Goal: Task Accomplishment & Management: Complete application form

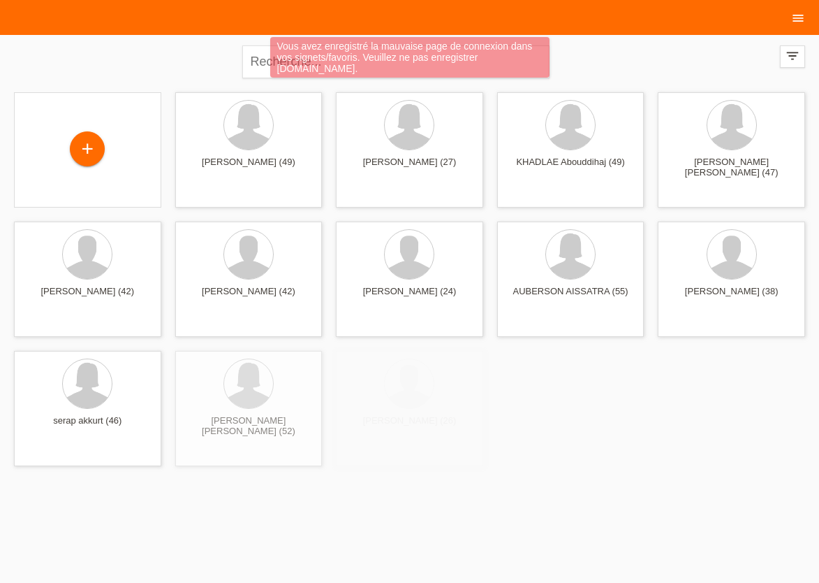
click at [801, 12] on li "menu" at bounding box center [798, 18] width 28 height 36
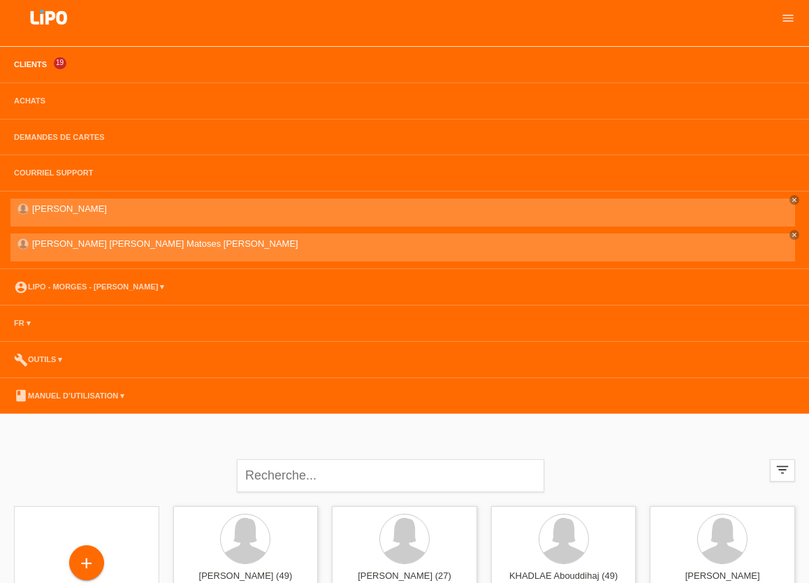
click at [25, 94] on li "Achats" at bounding box center [404, 101] width 809 height 36
click at [45, 96] on li "Achats" at bounding box center [404, 101] width 809 height 36
click at [37, 99] on link "Achats" at bounding box center [29, 100] width 45 height 8
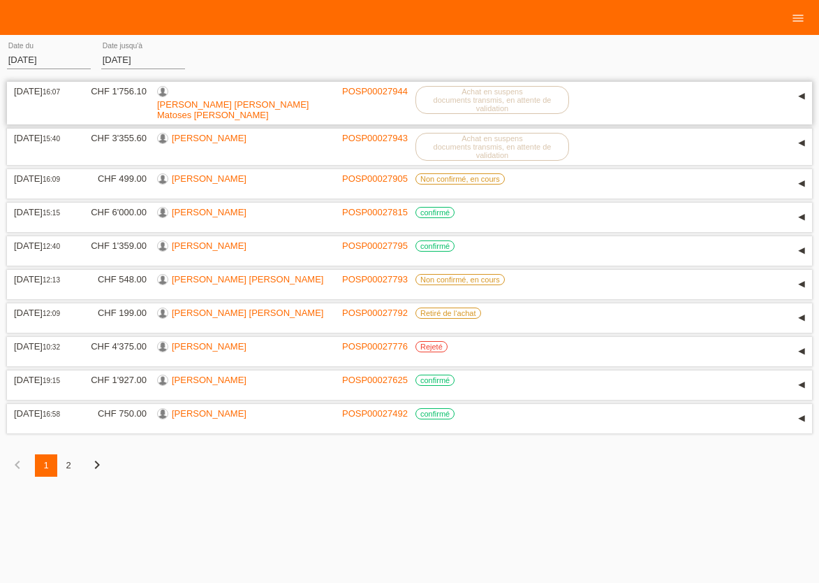
click at [488, 107] on label "Achat en suspens documents transmis, en attente de validation" at bounding box center [493, 100] width 154 height 28
click at [641, 104] on div "24.09.2025 16:07 CHF 1'756.10 José Antonio Matoses Villalobos POSP00027944 Acha…" at bounding box center [409, 103] width 791 height 34
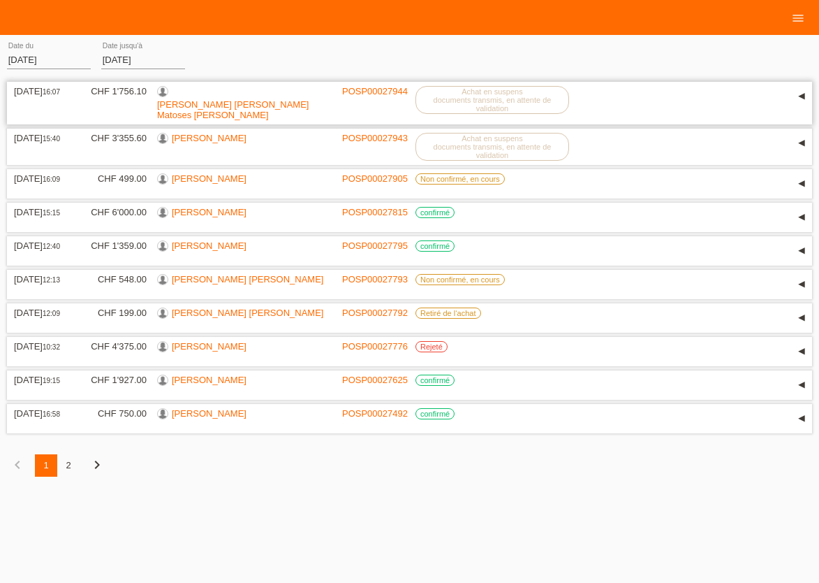
click at [200, 99] on link "[PERSON_NAME] [PERSON_NAME] Matoses [PERSON_NAME]" at bounding box center [233, 109] width 152 height 21
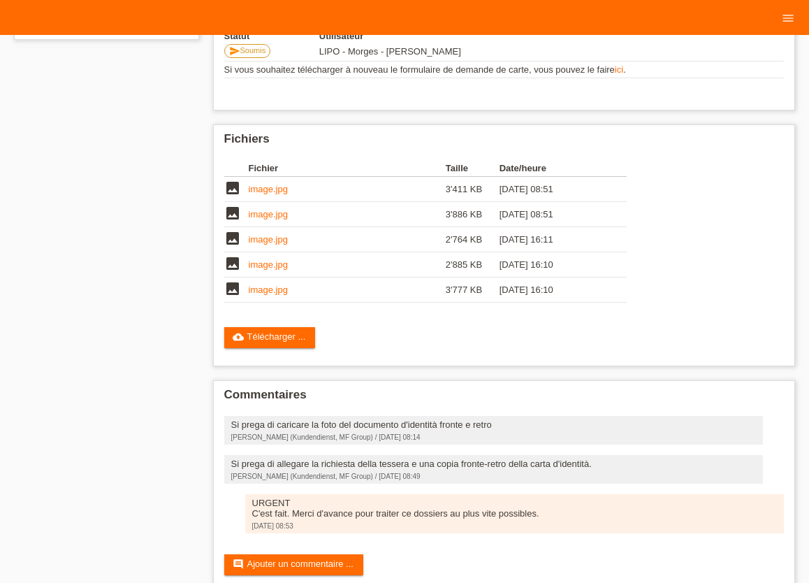
scroll to position [370, 0]
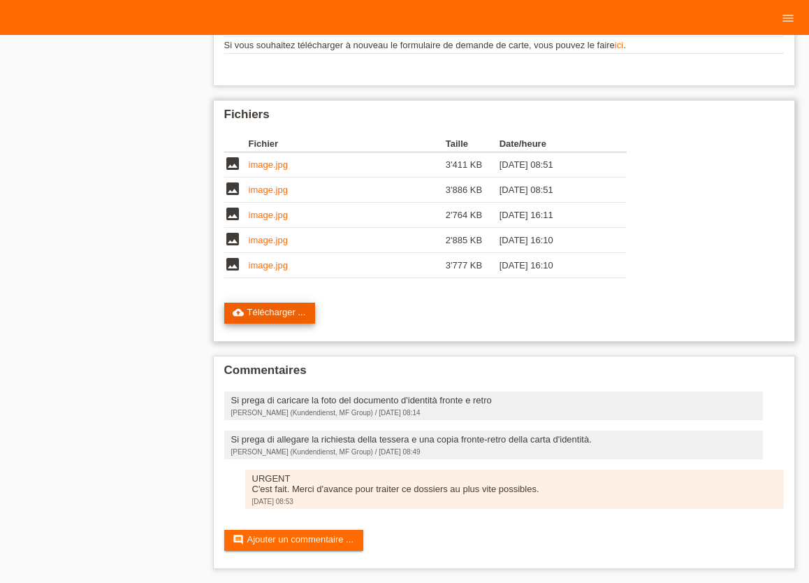
click at [305, 312] on link "cloud_upload Télécharger ..." at bounding box center [270, 312] width 92 height 21
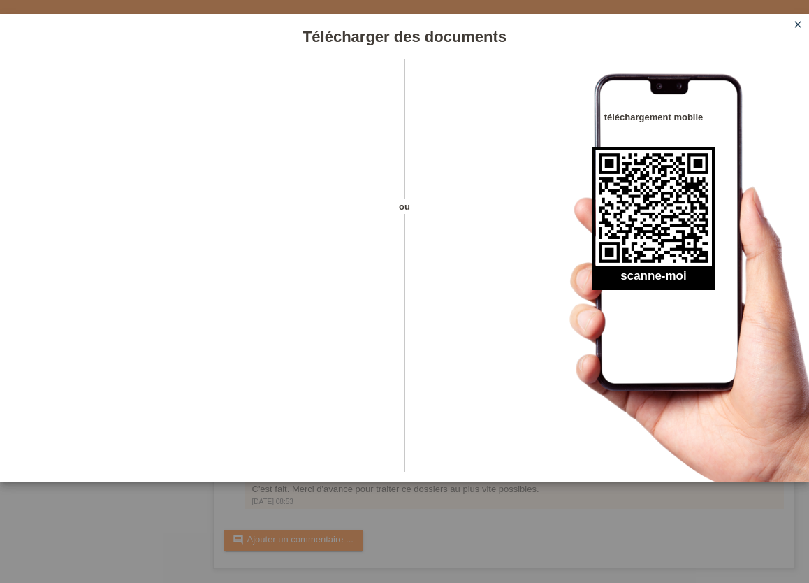
click at [798, 22] on icon "close" at bounding box center [797, 24] width 11 height 11
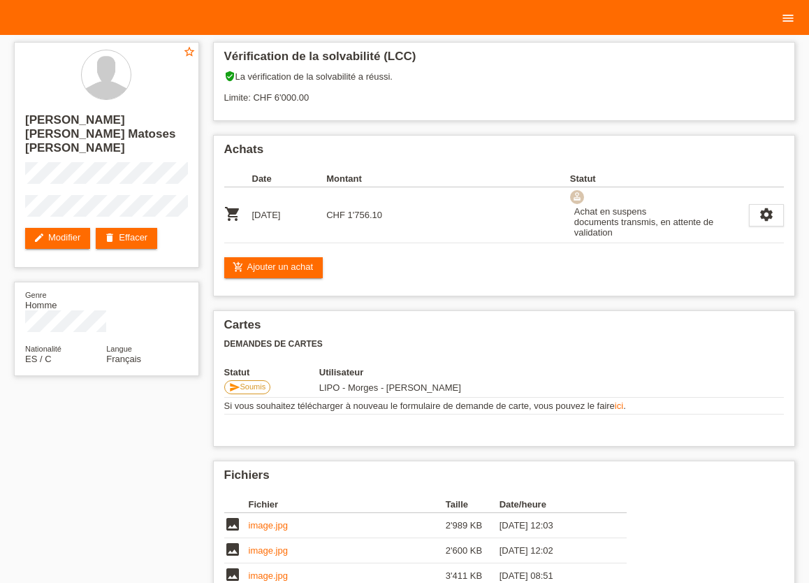
click at [792, 21] on icon "menu" at bounding box center [788, 18] width 14 height 14
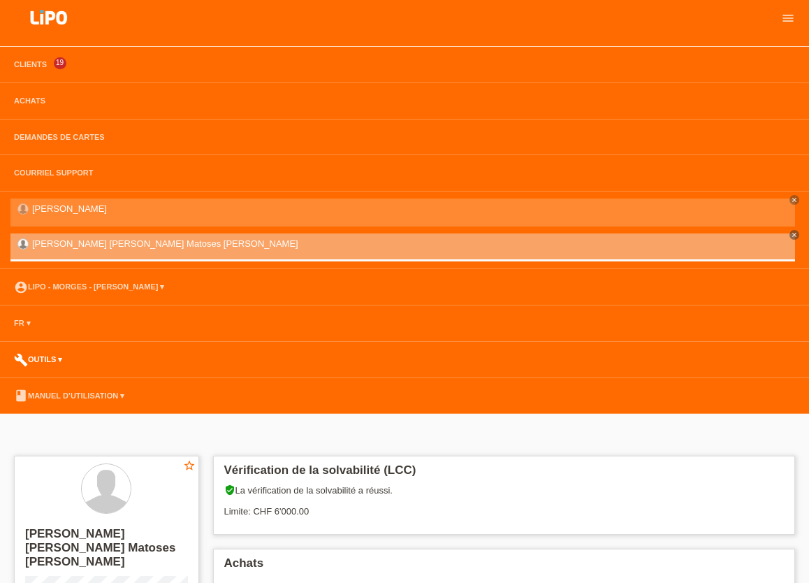
click at [44, 360] on link "build Outils ▾" at bounding box center [38, 359] width 62 height 8
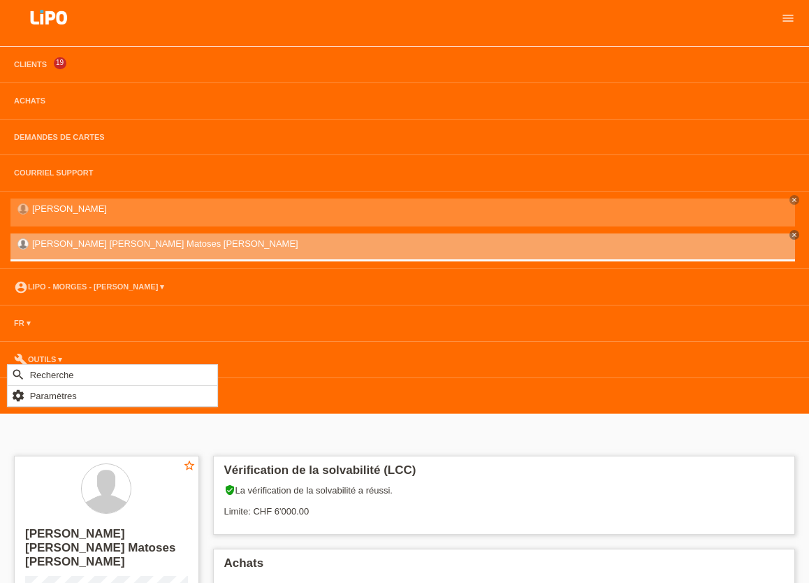
click at [101, 342] on li "build Outils ▾" at bounding box center [404, 360] width 809 height 36
click at [504, 497] on div "verified_user La vérification de la solvabilité a réussi. Limite: CHF 6'000.00" at bounding box center [504, 505] width 560 height 43
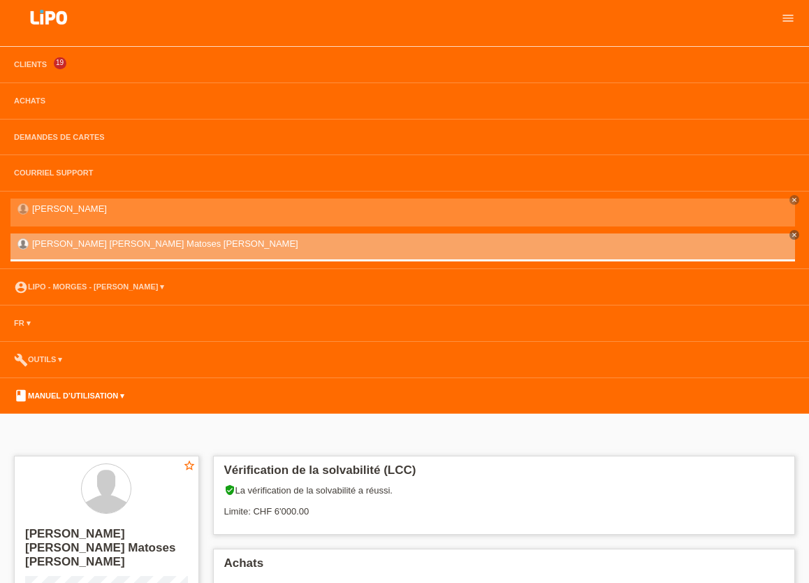
click at [48, 396] on link "book Manuel d’utilisation ▾" at bounding box center [69, 395] width 124 height 8
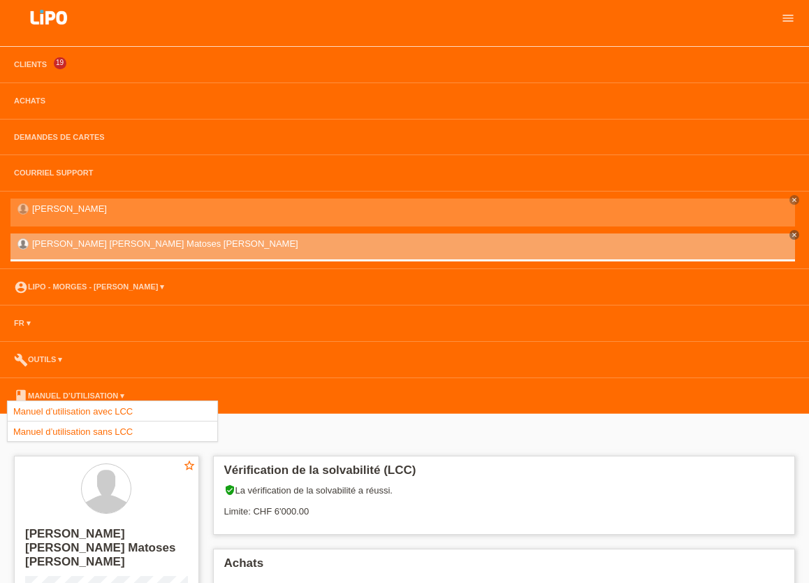
drag, startPoint x: 110, startPoint y: 363, endPoint x: 66, endPoint y: 365, distance: 44.1
click at [109, 363] on li "build Outils ▾" at bounding box center [404, 360] width 809 height 36
click at [24, 320] on link "FR ▾" at bounding box center [22, 323] width 31 height 8
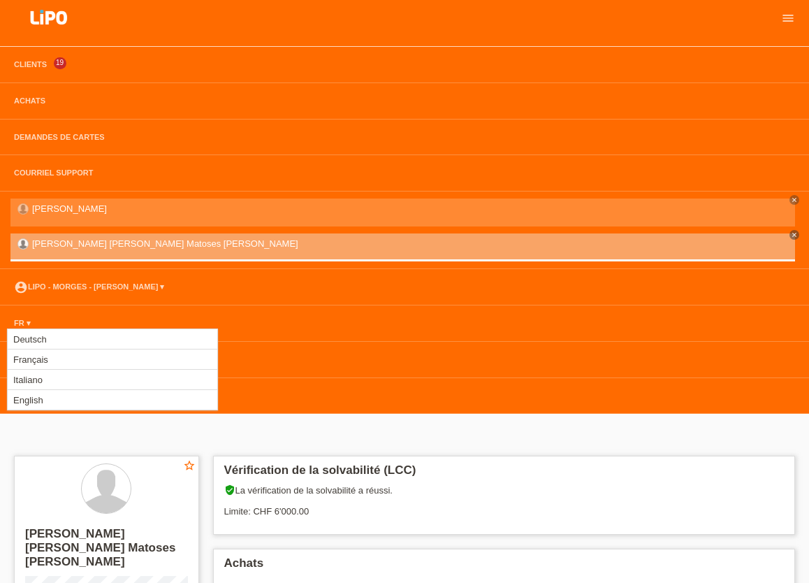
click at [380, 319] on li "FR ▾" at bounding box center [404, 323] width 809 height 36
click at [111, 286] on link "account_circle LIPO - Morges - Rajesh Babbar ▾" at bounding box center [89, 286] width 164 height 8
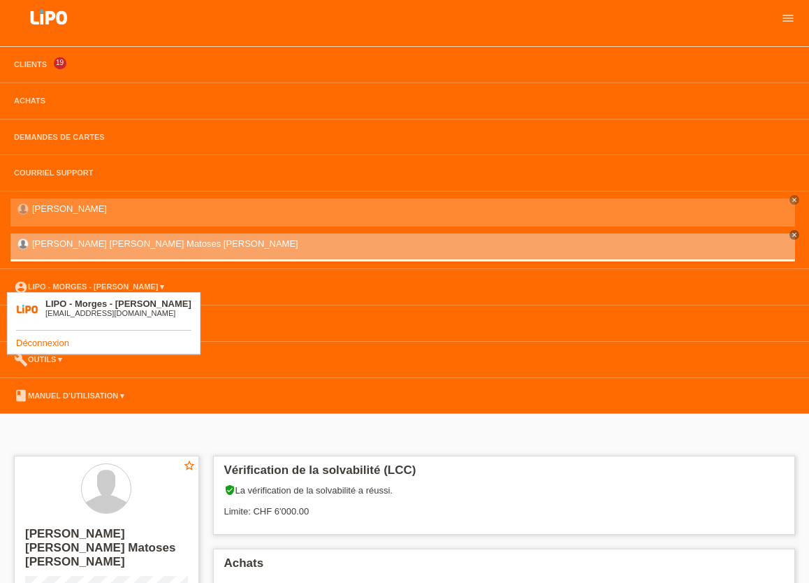
click at [319, 375] on li "build Outils ▾" at bounding box center [404, 360] width 809 height 36
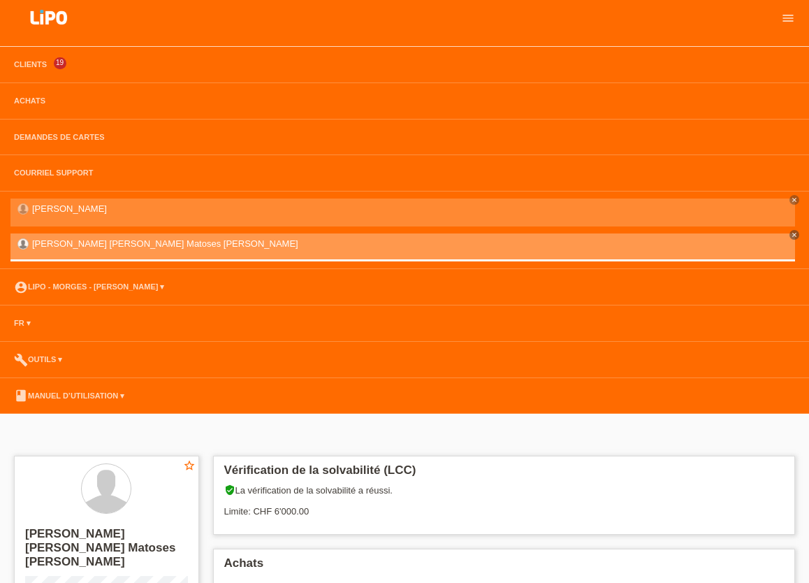
click at [77, 245] on link "[PERSON_NAME] [PERSON_NAME] Matoses [PERSON_NAME]" at bounding box center [165, 243] width 266 height 10
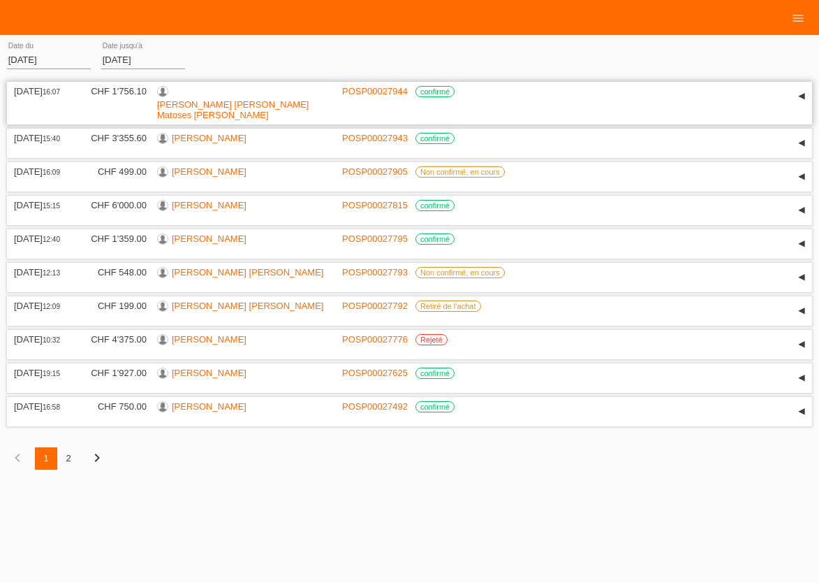
click at [231, 99] on link "[PERSON_NAME] [PERSON_NAME] Matoses [PERSON_NAME]" at bounding box center [233, 109] width 152 height 21
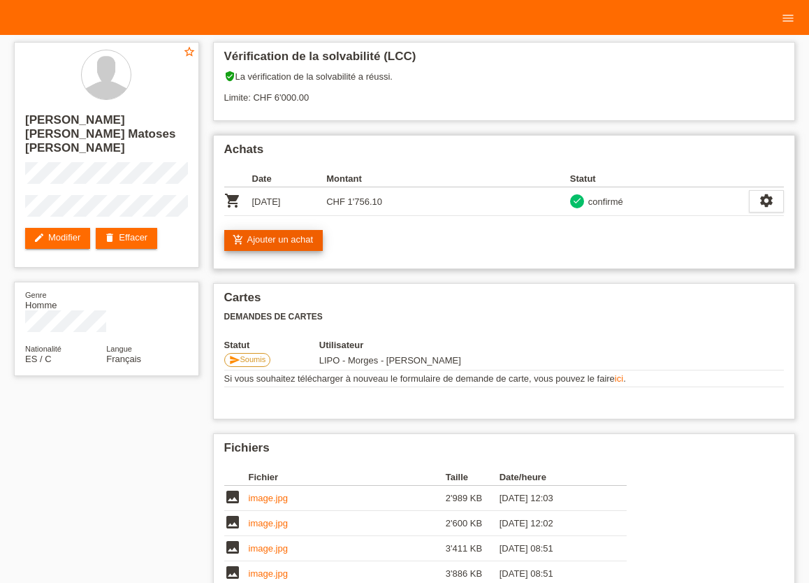
click at [289, 242] on link "add_shopping_cart Ajouter un achat" at bounding box center [273, 240] width 99 height 21
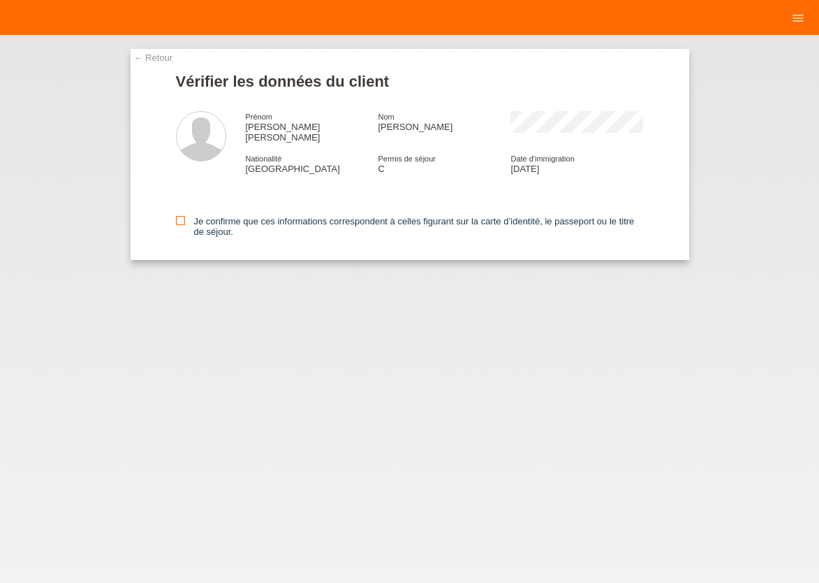
click at [184, 216] on icon at bounding box center [180, 220] width 9 height 9
click at [184, 216] on input "Je confirme que ces informations correspondent à celles figurant sur la carte d…" at bounding box center [180, 220] width 9 height 9
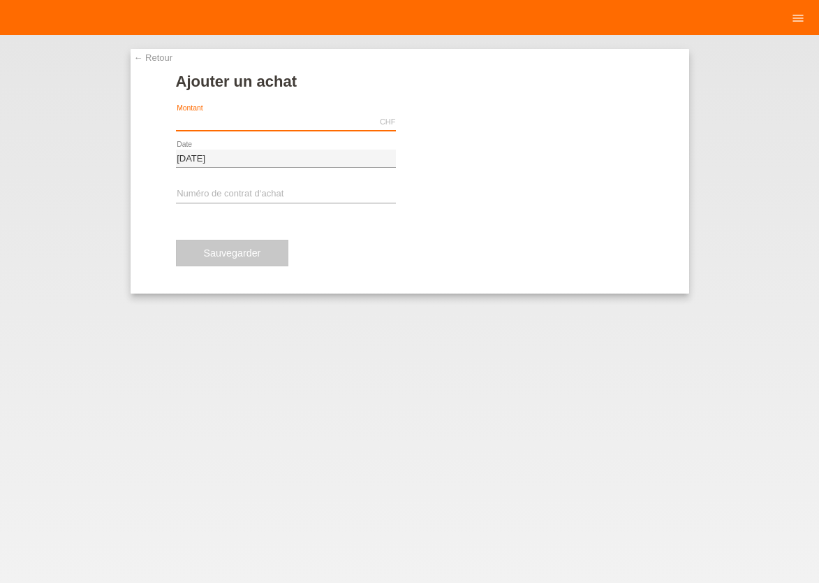
click at [217, 121] on input "text" at bounding box center [286, 121] width 220 height 17
type input "263.60"
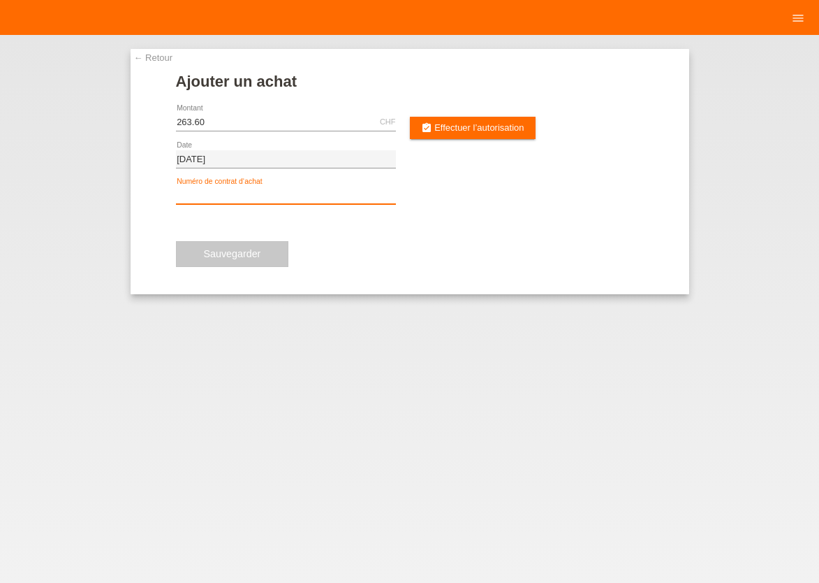
click at [240, 192] on input "text" at bounding box center [286, 195] width 220 height 17
type input "XU0DUD"
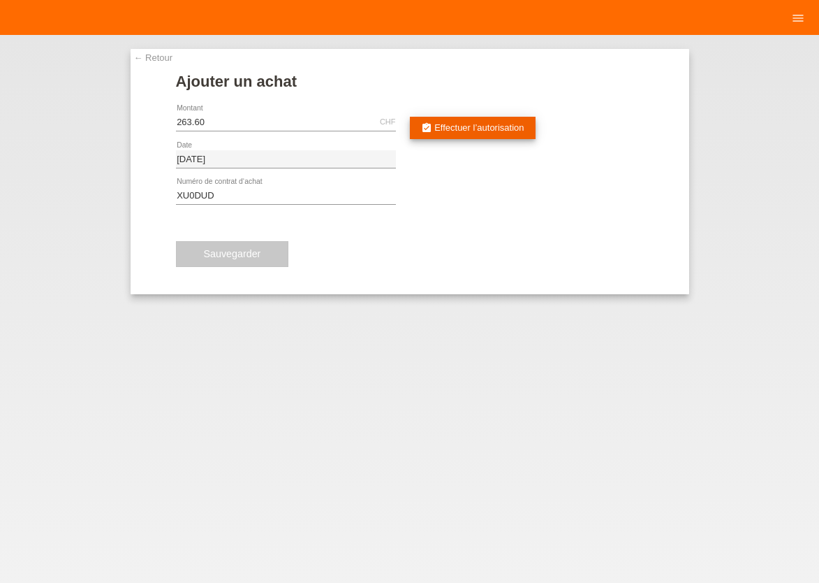
click at [495, 131] on span "Effectuer l’autorisation" at bounding box center [479, 127] width 89 height 10
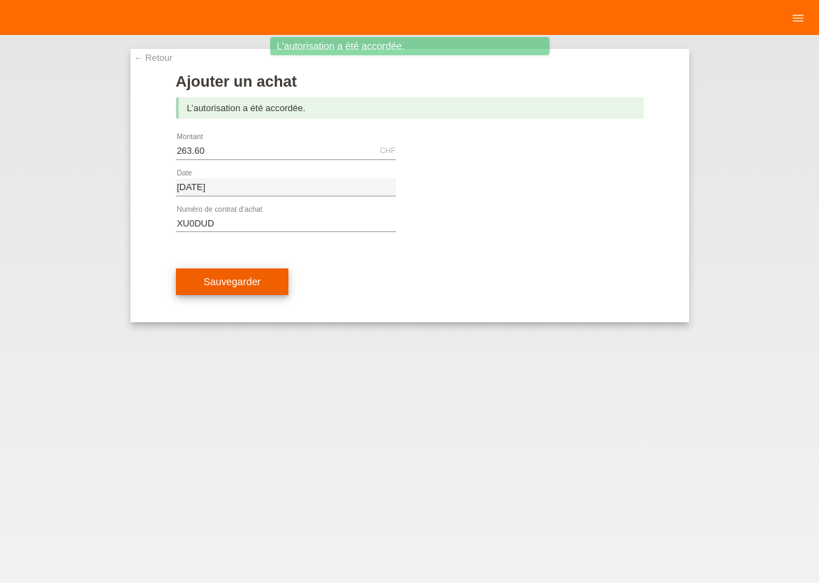
click at [232, 287] on span "Sauvegarder" at bounding box center [232, 281] width 57 height 11
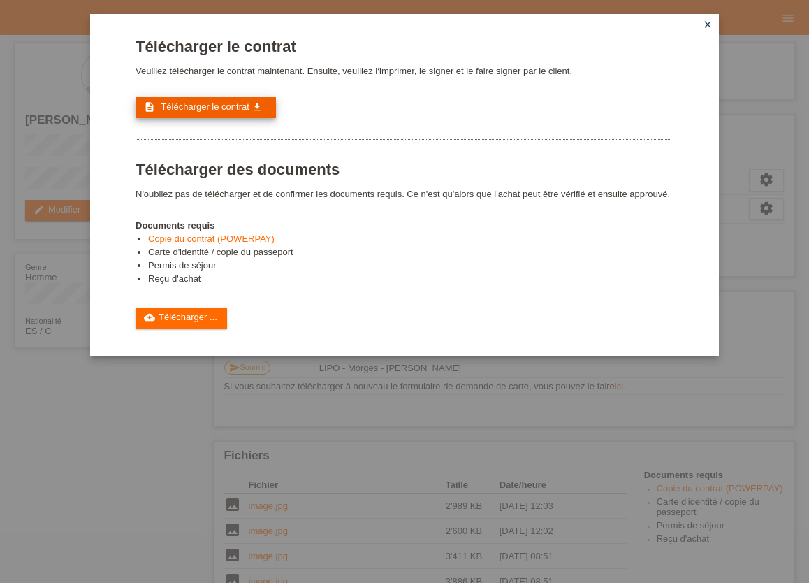
click at [206, 106] on span "Télécharger le contrat" at bounding box center [205, 106] width 88 height 10
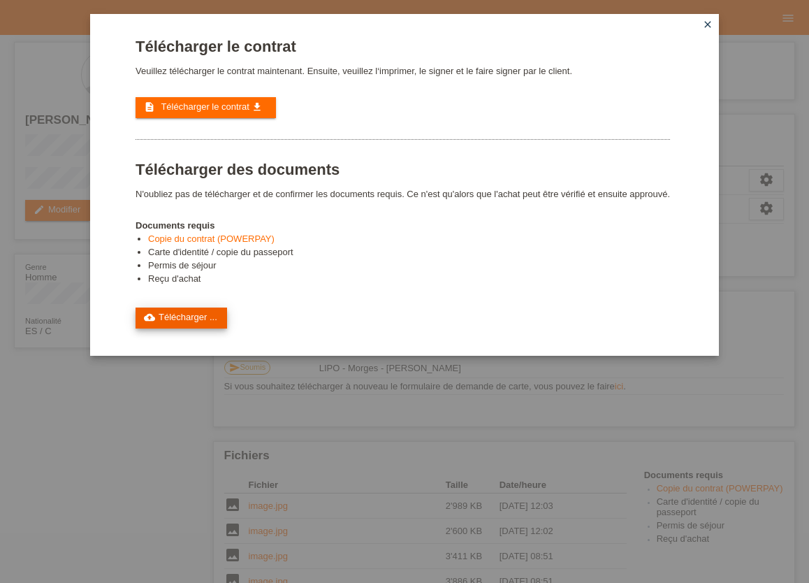
click at [184, 328] on link "cloud_upload Télécharger ..." at bounding box center [182, 317] width 92 height 21
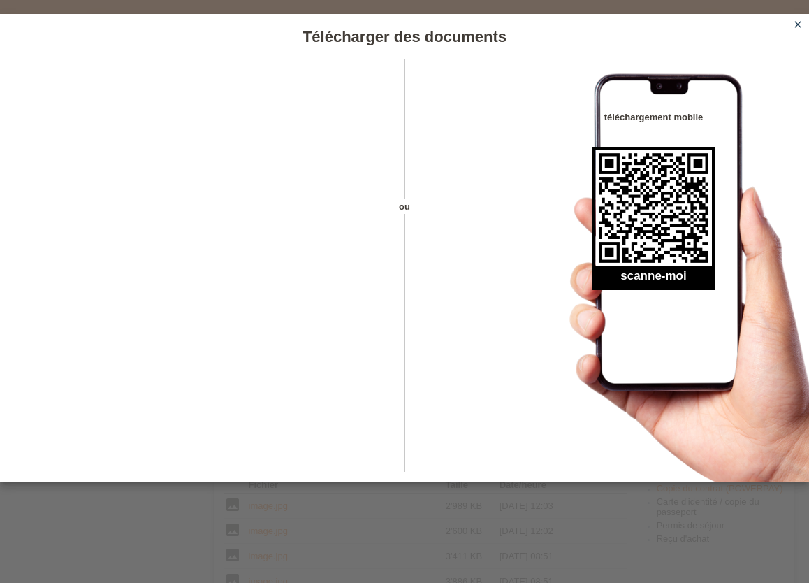
click at [799, 21] on icon "close" at bounding box center [797, 24] width 11 height 11
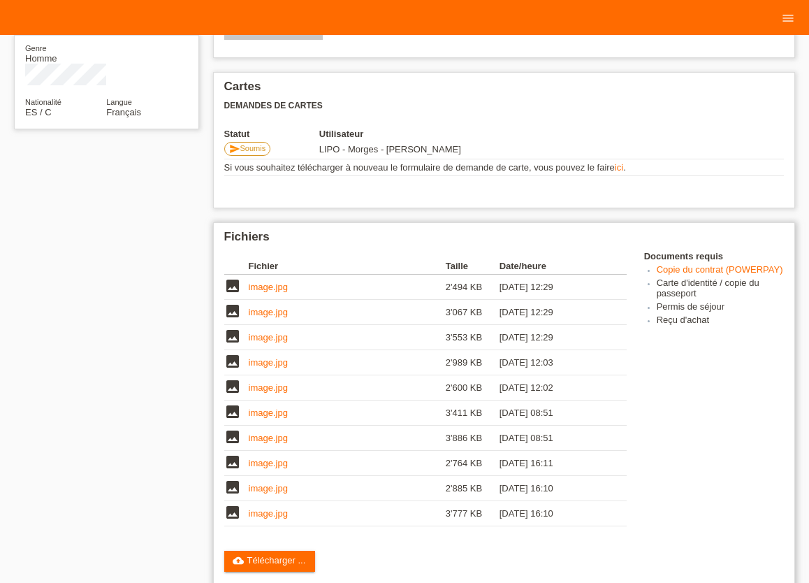
scroll to position [461, 0]
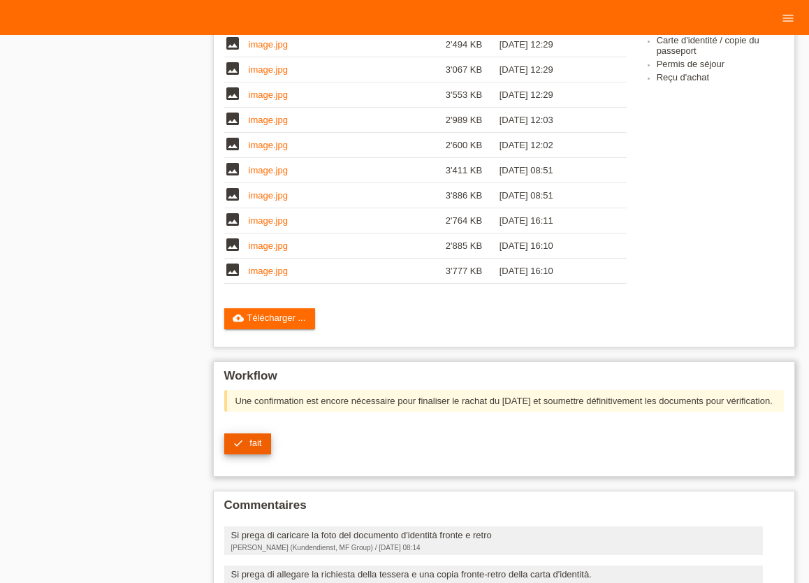
click at [254, 448] on span "fait" at bounding box center [255, 442] width 12 height 10
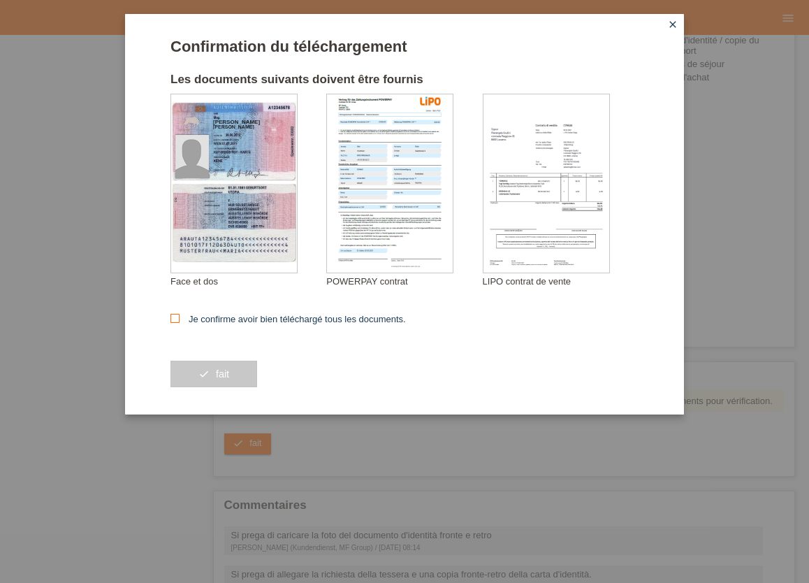
click at [175, 316] on icon at bounding box center [174, 318] width 9 height 9
click at [175, 316] on input "Je confirme avoir bien téléchargé tous les documents." at bounding box center [174, 318] width 9 height 9
checkbox input "true"
click at [229, 374] on span "fait" at bounding box center [222, 373] width 13 height 11
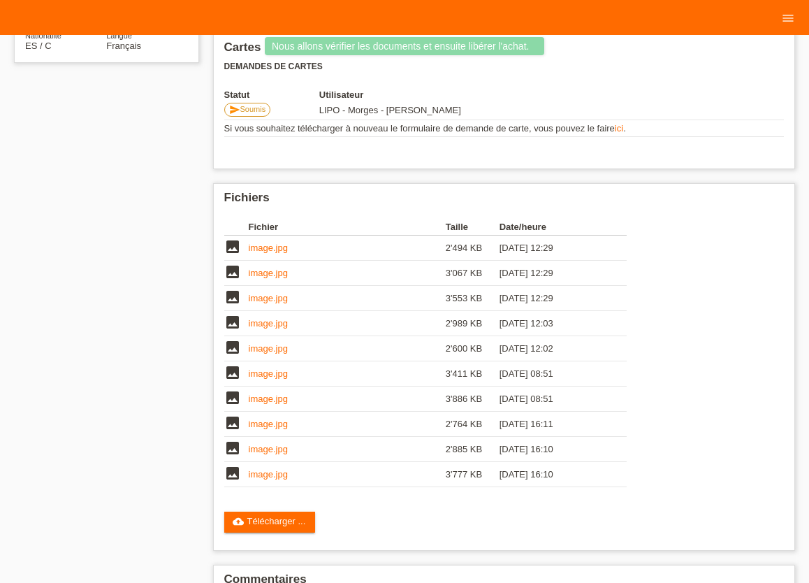
scroll to position [384, 0]
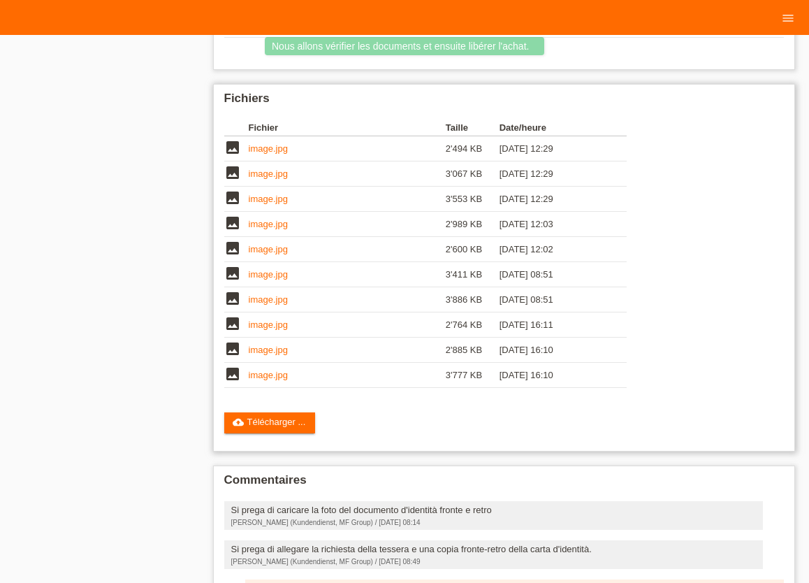
click at [258, 380] on link "image.jpg" at bounding box center [268, 375] width 39 height 10
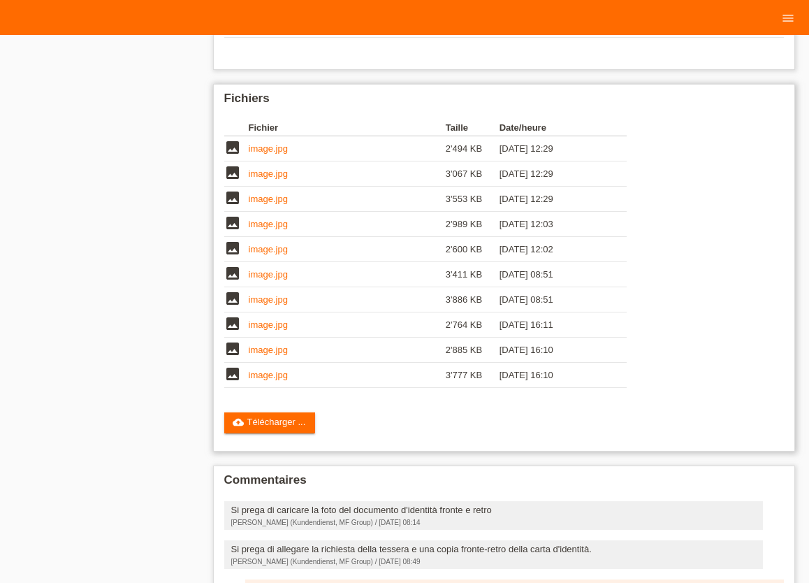
click at [282, 149] on link "image.jpg" at bounding box center [268, 148] width 39 height 10
click at [265, 179] on link "image.jpg" at bounding box center [268, 173] width 39 height 10
click at [277, 203] on link "image.jpg" at bounding box center [268, 199] width 39 height 10
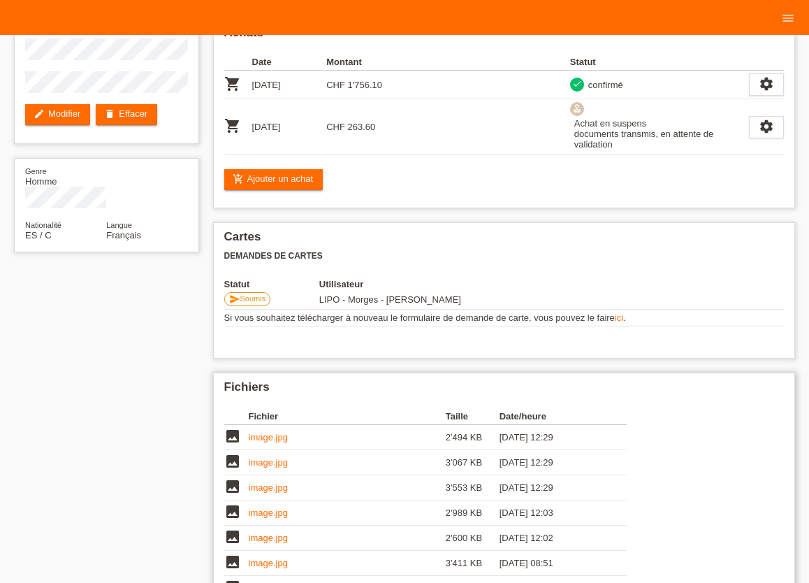
scroll to position [0, 0]
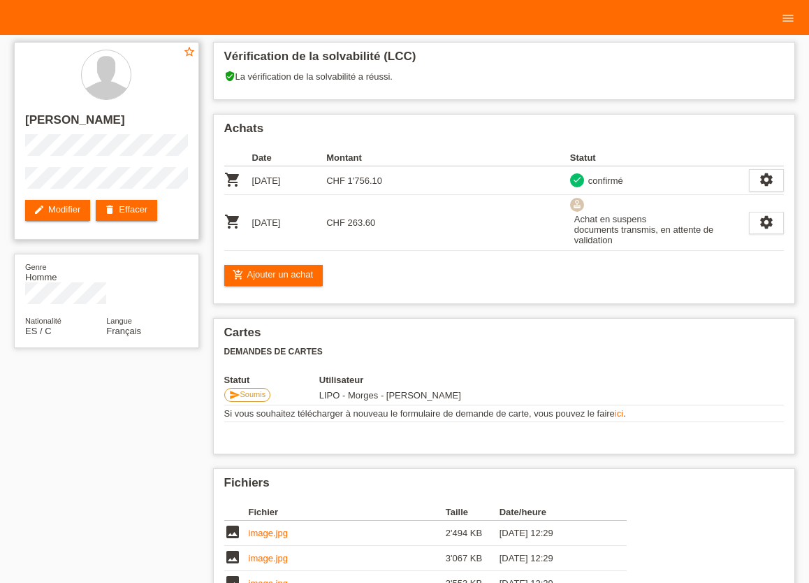
drag, startPoint x: 28, startPoint y: 117, endPoint x: 680, endPoint y: 265, distance: 669.1
click at [199, 240] on div "star_border José Antonio Matoses Villalobos edit Modifier delete Effacer" at bounding box center [106, 141] width 185 height 198
click at [66, 418] on div "star_border José Antonio Matoses Villalobos edit Modifier delete Effacer Genre …" at bounding box center [404, 556] width 795 height 1042
click at [173, 195] on div "star_border José Antonio Matoses Villalobos edit Modifier delete Effacer" at bounding box center [106, 141] width 185 height 198
copy div "[PERSON_NAME] [PERSON_NAME] Matoses [PERSON_NAME]"
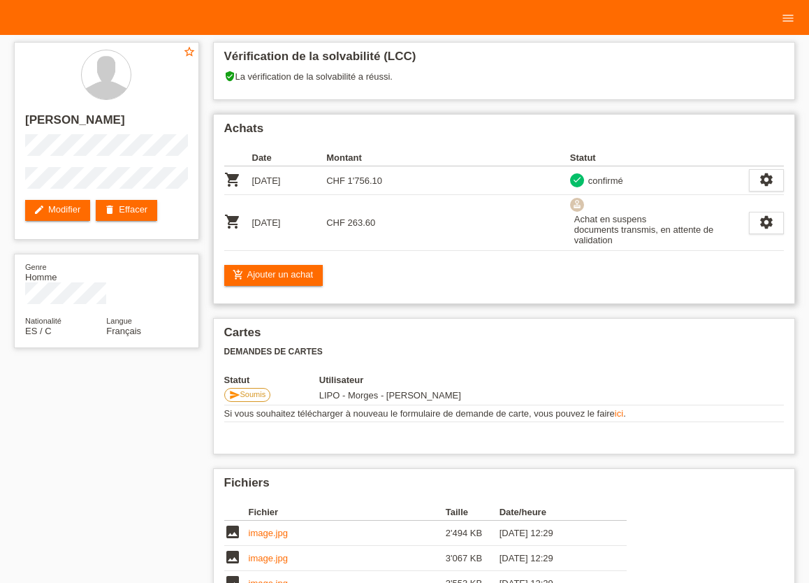
click at [425, 286] on div "add_shopping_cart Ajouter un achat" at bounding box center [504, 275] width 560 height 21
click at [785, 20] on icon "menu" at bounding box center [788, 18] width 14 height 14
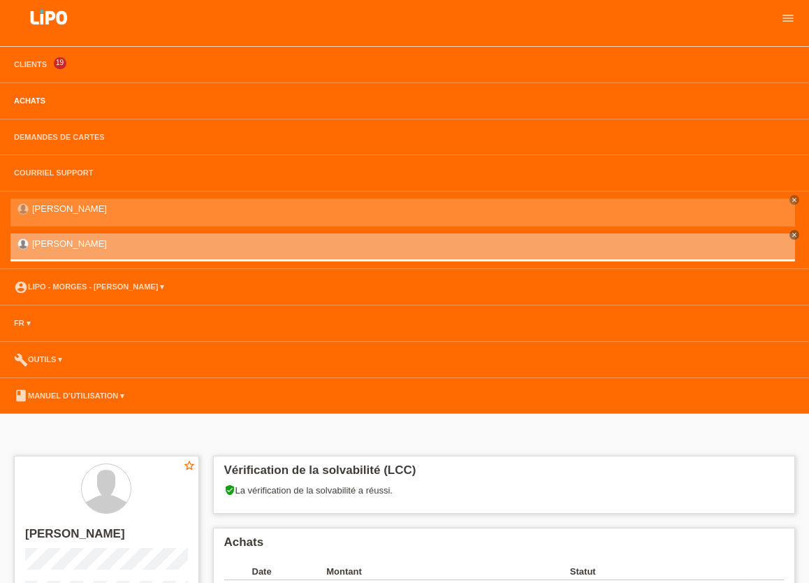
click at [36, 105] on link "Achats" at bounding box center [29, 100] width 45 height 8
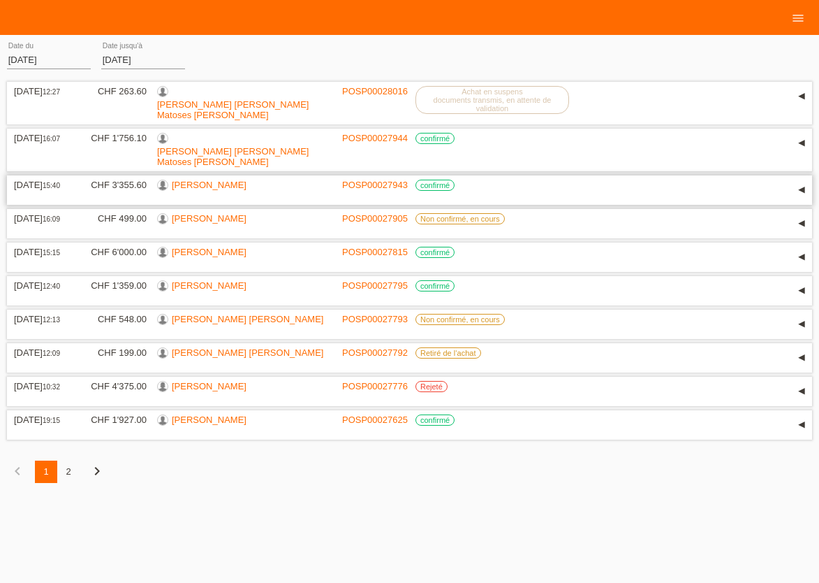
click at [198, 180] on link "[PERSON_NAME]" at bounding box center [209, 185] width 75 height 10
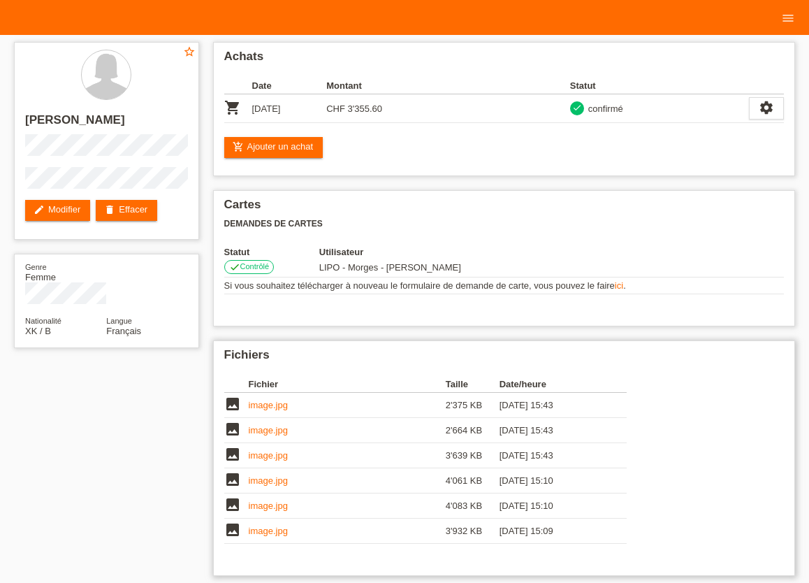
click at [270, 404] on link "image.jpg" at bounding box center [268, 405] width 39 height 10
click at [256, 432] on link "image.jpg" at bounding box center [268, 430] width 39 height 10
